Goal: Transaction & Acquisition: Purchase product/service

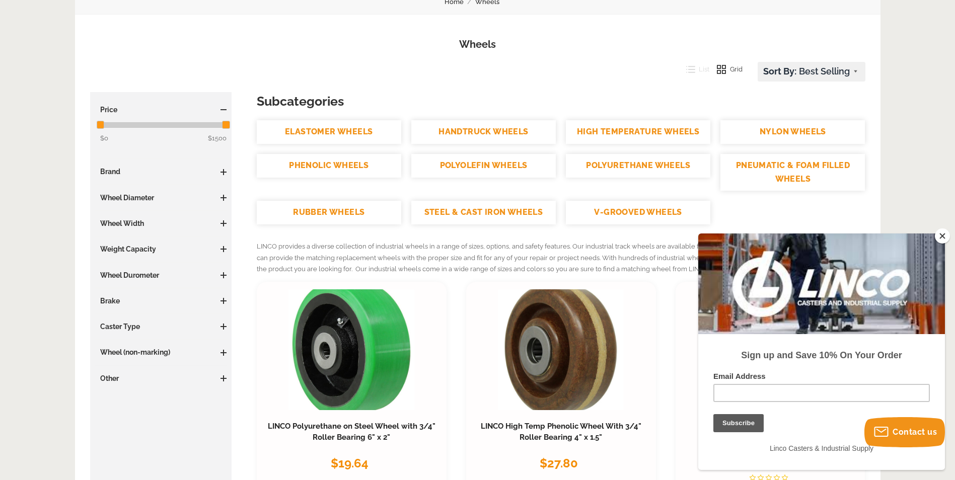
scroll to position [151, 0]
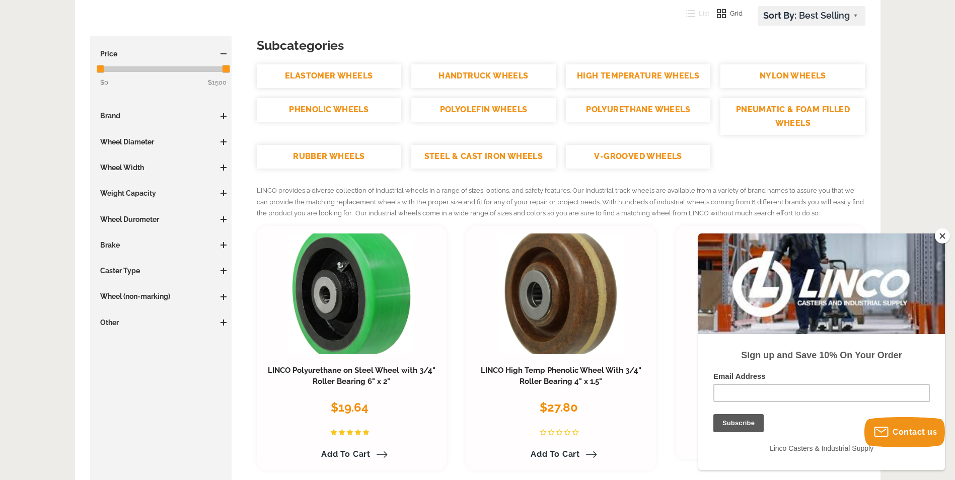
click at [224, 139] on span at bounding box center [223, 142] width 1 height 6
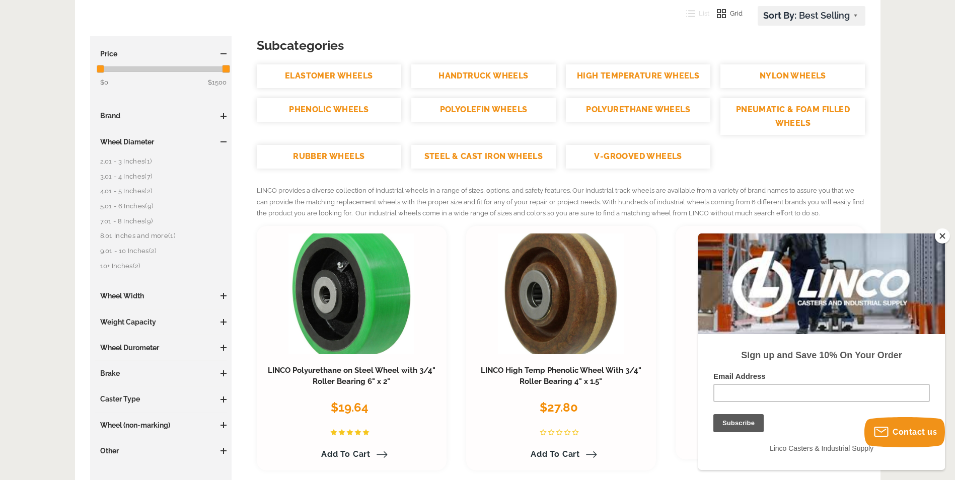
click at [127, 265] on link "10+ Inches (2)" at bounding box center [163, 266] width 127 height 11
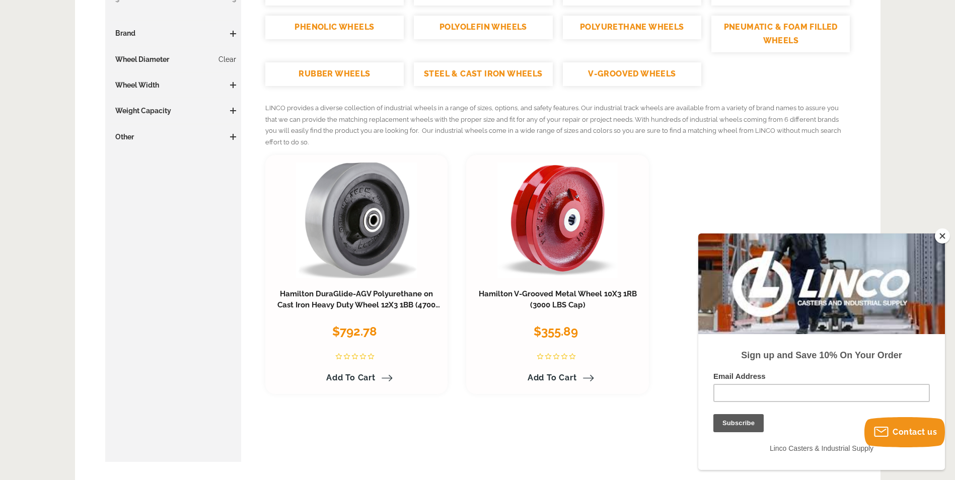
scroll to position [252, 0]
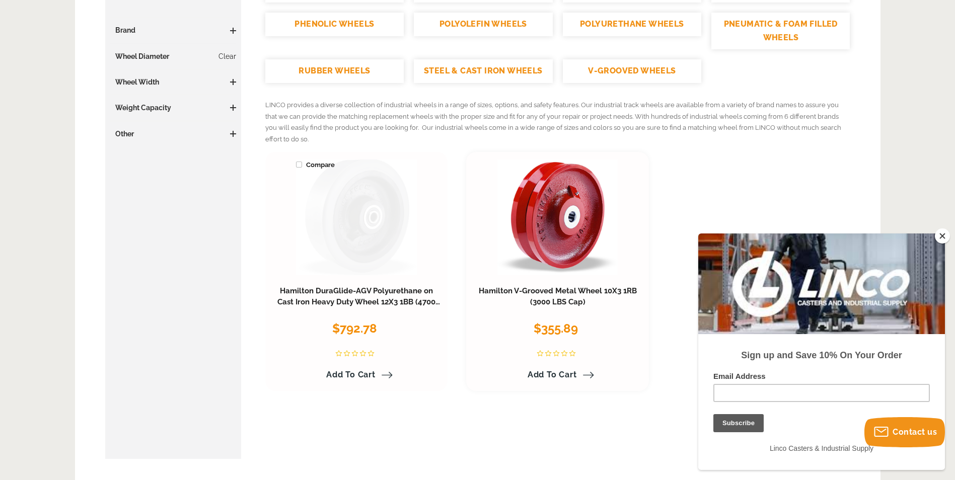
click at [378, 207] on link at bounding box center [356, 218] width 120 height 116
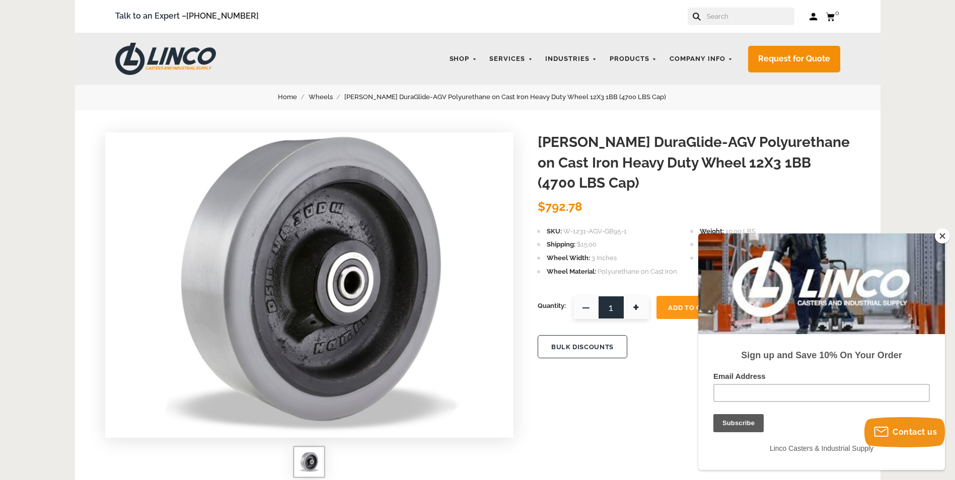
click at [945, 236] on button "Close" at bounding box center [942, 236] width 15 height 15
